Goal: Information Seeking & Learning: Find specific fact

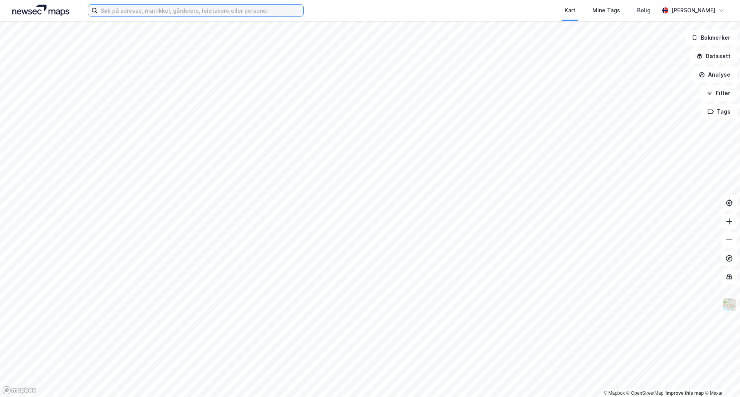
click at [262, 13] on input at bounding box center [200, 11] width 206 height 12
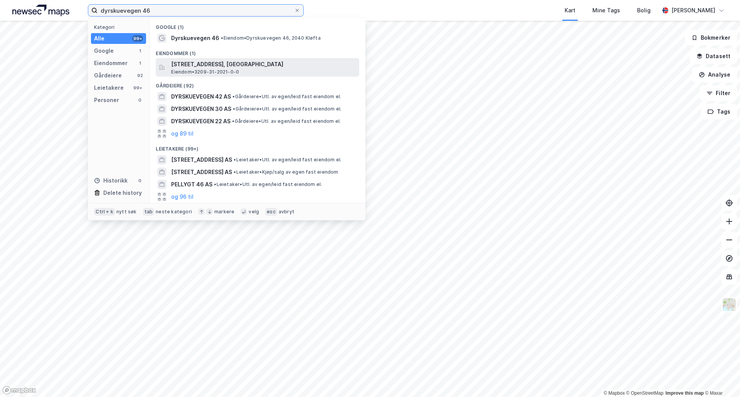
type input "dyrskuevegen 46"
click at [215, 66] on span "[STREET_ADDRESS], [GEOGRAPHIC_DATA]" at bounding box center [263, 64] width 185 height 9
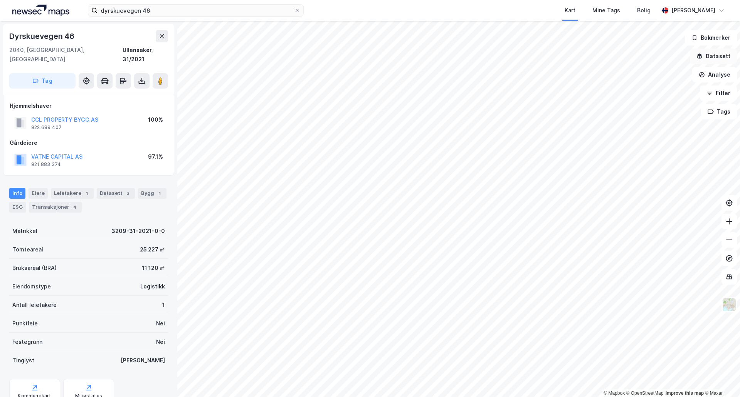
click at [716, 55] on button "Datasett" at bounding box center [713, 56] width 47 height 15
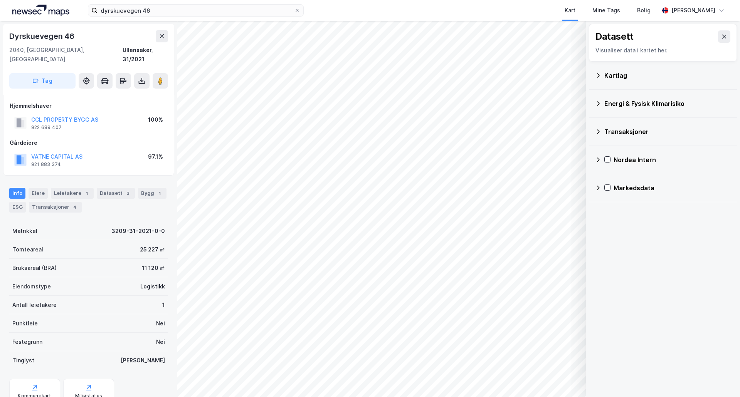
click at [630, 101] on div "Energi & Fysisk Klimarisiko" at bounding box center [667, 103] width 126 height 9
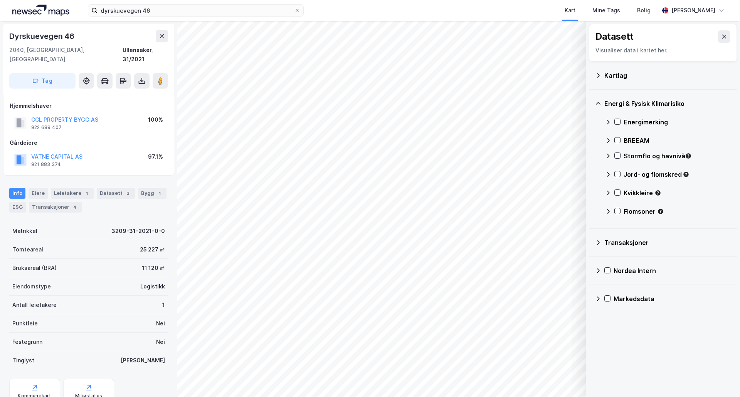
click at [642, 173] on div "Jord- og flomskred" at bounding box center [676, 174] width 107 height 9
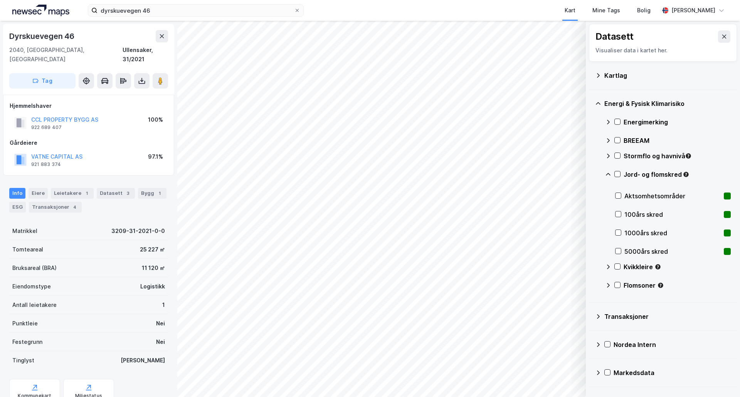
click at [637, 174] on div "Jord- og flomskred" at bounding box center [676, 174] width 107 height 9
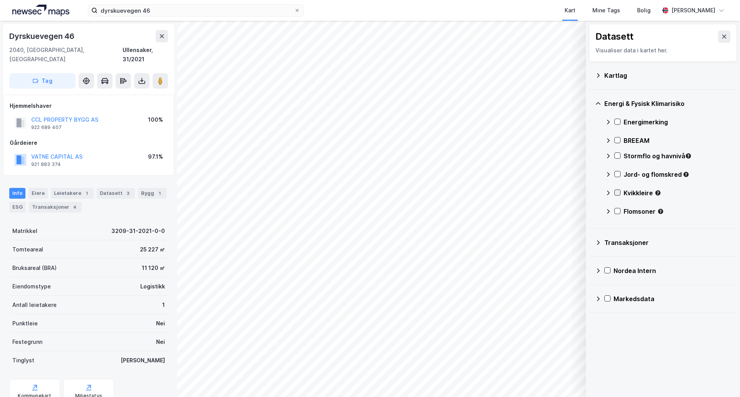
click at [618, 192] on icon at bounding box center [617, 192] width 5 height 5
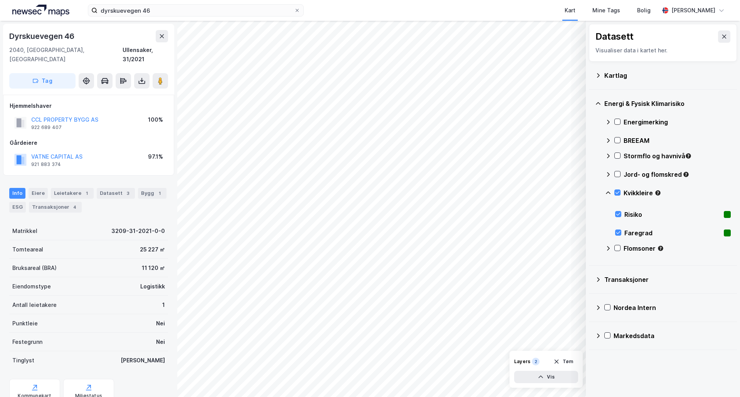
click at [721, 37] on icon at bounding box center [724, 37] width 6 height 6
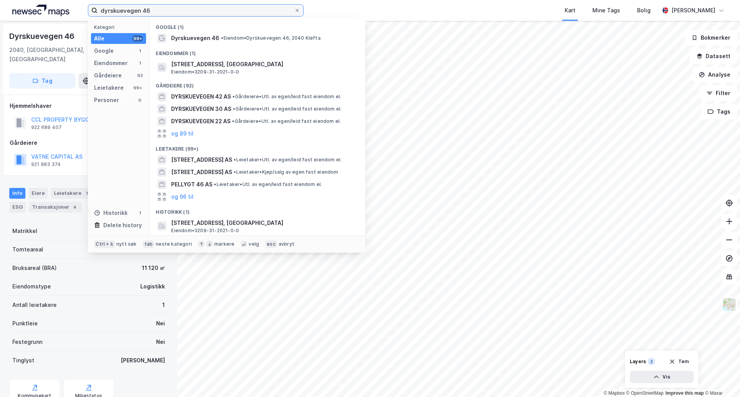
drag, startPoint x: 259, startPoint y: 10, endPoint x: 34, endPoint y: 19, distance: 224.8
click at [34, 19] on div "dyrskuevegen 46 Kategori Alle 99+ Google 1 Eiendommer 1 Gårdeiere 92 Leietakere…" at bounding box center [370, 10] width 740 height 21
click at [687, 361] on button "Tøm" at bounding box center [679, 362] width 30 height 12
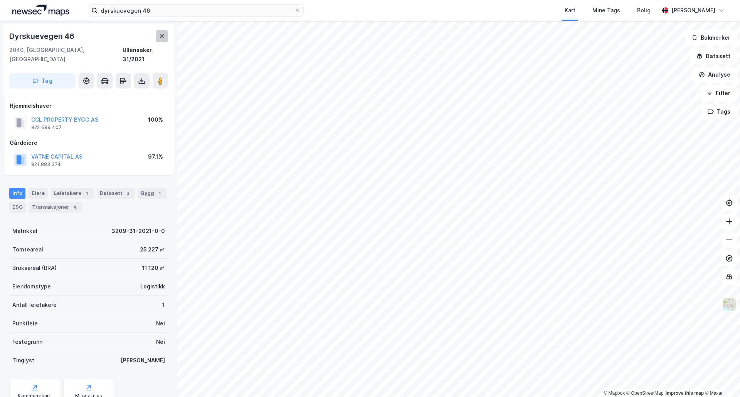
click at [161, 35] on icon at bounding box center [162, 36] width 6 height 6
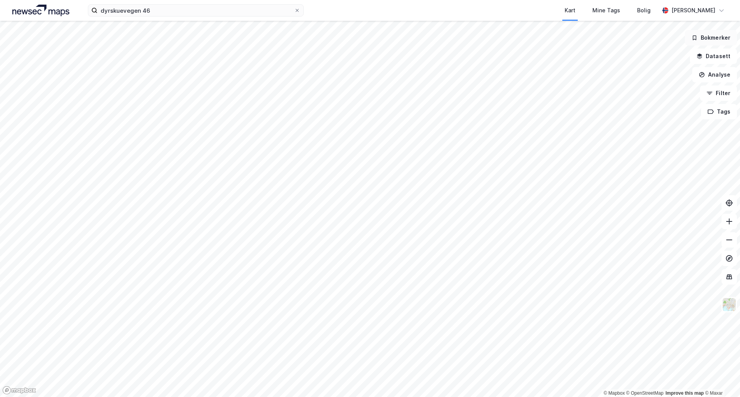
click at [715, 45] on button "Bokmerker" at bounding box center [711, 37] width 52 height 15
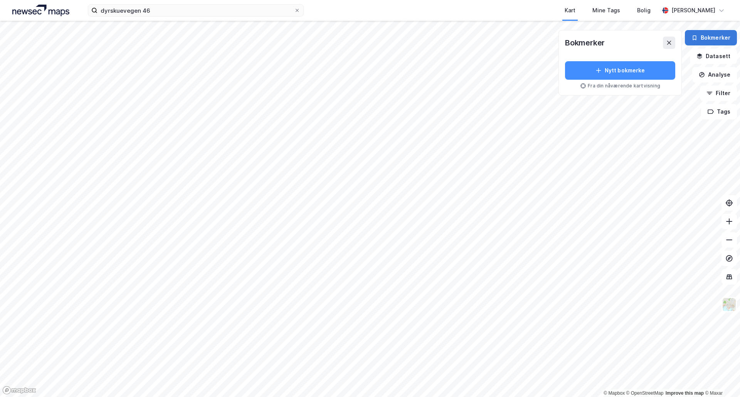
click at [717, 39] on button "Bokmerker" at bounding box center [711, 37] width 52 height 15
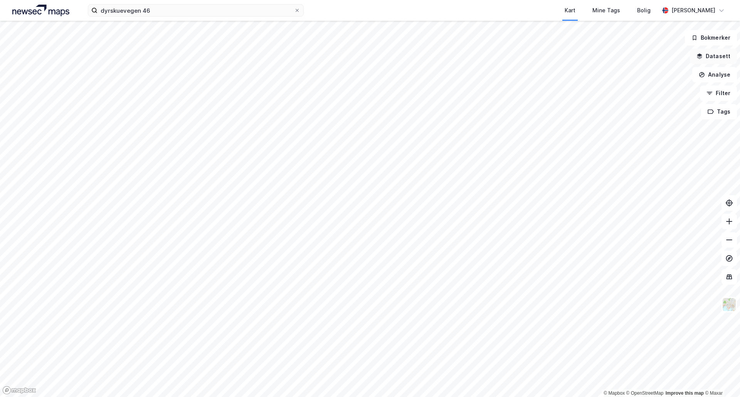
click at [718, 52] on button "Datasett" at bounding box center [713, 56] width 47 height 15
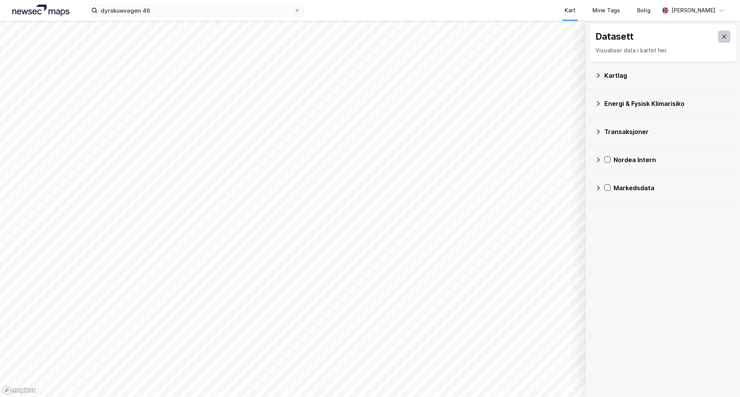
click at [721, 35] on icon at bounding box center [724, 37] width 6 height 6
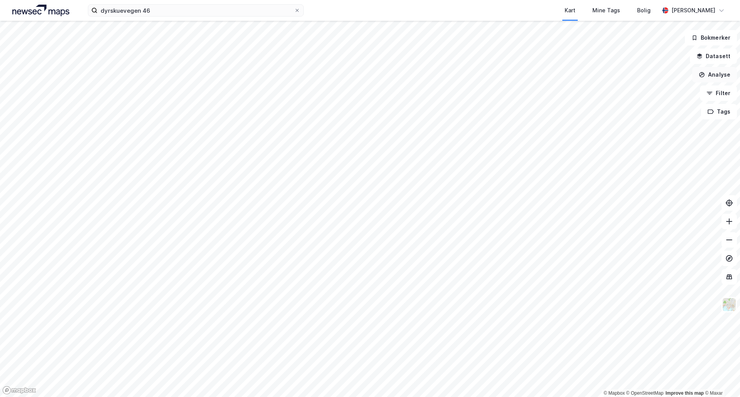
click at [716, 73] on button "Analyse" at bounding box center [714, 74] width 45 height 15
click at [634, 92] on div "Tegn område" at bounding box center [647, 91] width 67 height 7
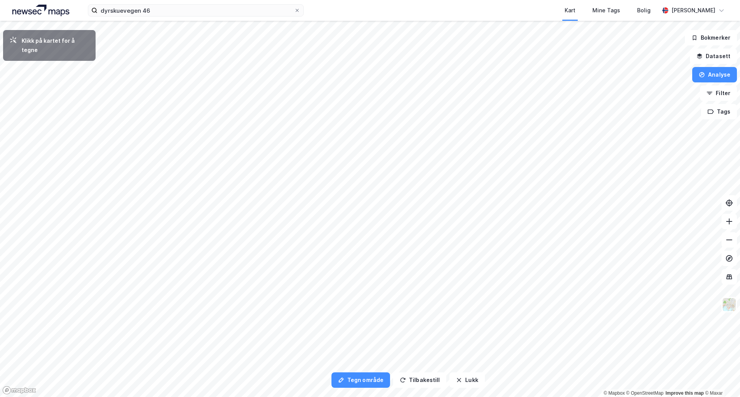
drag, startPoint x: 299, startPoint y: 10, endPoint x: 297, endPoint y: 1, distance: 9.4
click at [299, 10] on icon at bounding box center [297, 10] width 5 height 5
click at [294, 10] on input "dyrskuevegen 46" at bounding box center [195, 11] width 197 height 12
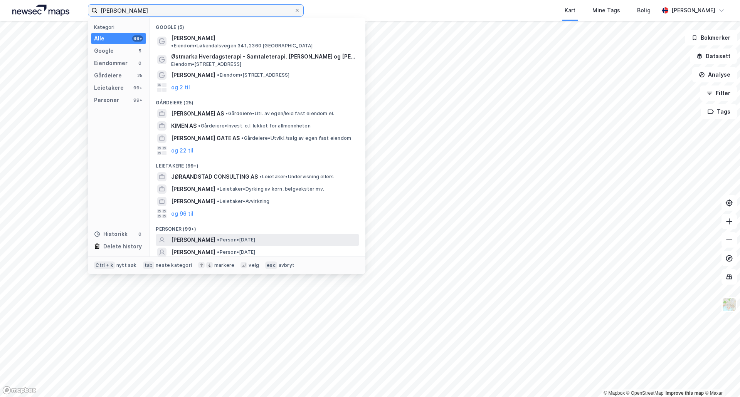
type input "[PERSON_NAME]"
click at [215, 235] on span "[PERSON_NAME]" at bounding box center [193, 239] width 44 height 9
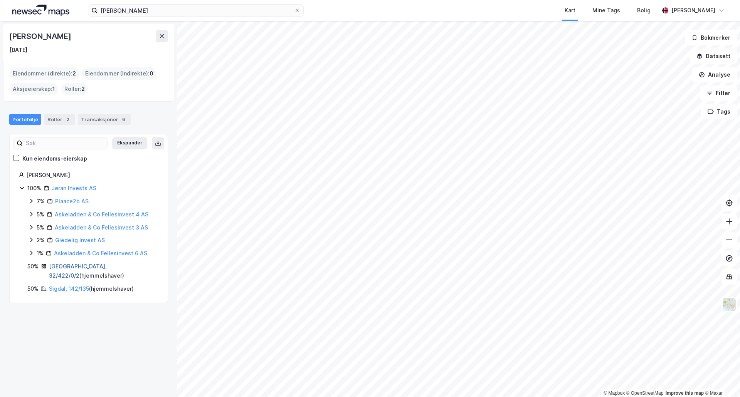
click at [60, 266] on link "[GEOGRAPHIC_DATA], 32/422/0/2" at bounding box center [78, 271] width 58 height 16
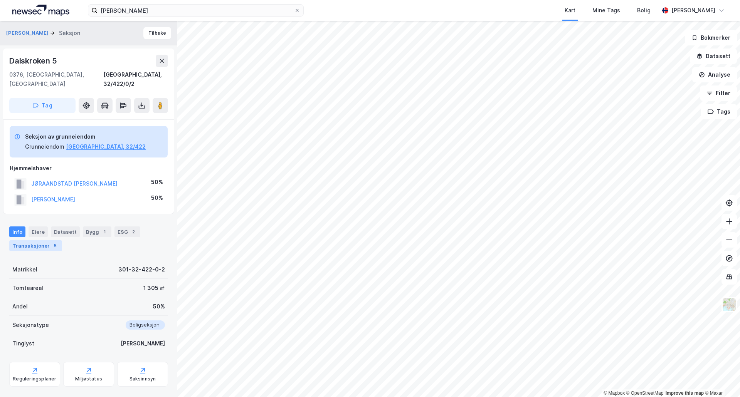
click at [39, 240] on div "Transaksjoner 5" at bounding box center [35, 245] width 53 height 11
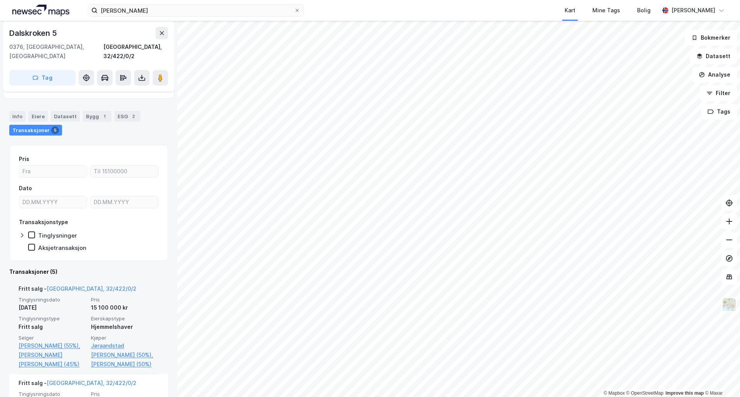
scroll to position [154, 0]
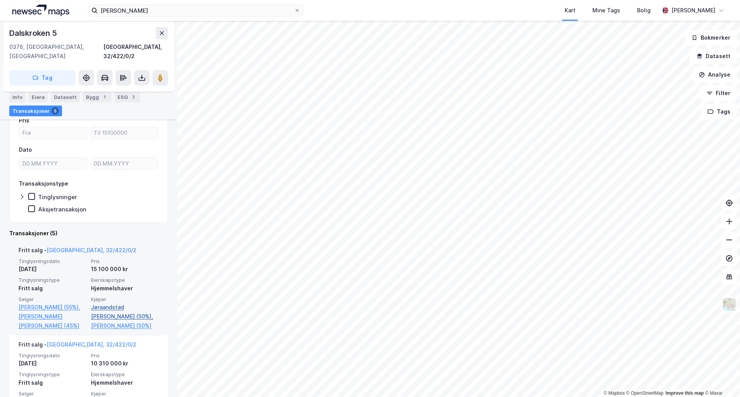
click at [126, 303] on link "Jøraandstad [PERSON_NAME] (50%)," at bounding box center [125, 312] width 68 height 18
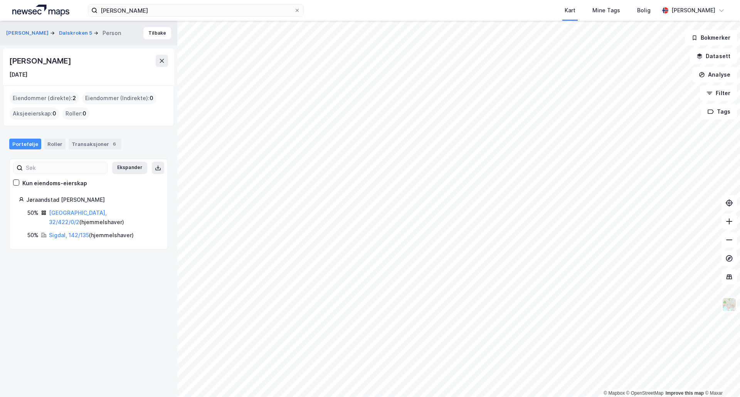
drag, startPoint x: 112, startPoint y: 57, endPoint x: 3, endPoint y: 59, distance: 109.1
click at [3, 59] on div "JØRAANDSTAD [PERSON_NAME] 5 Person [PERSON_NAME] [DATE] Eiendommer (direkte) : …" at bounding box center [88, 209] width 177 height 376
copy div "[PERSON_NAME]"
